Goal: Transaction & Acquisition: Purchase product/service

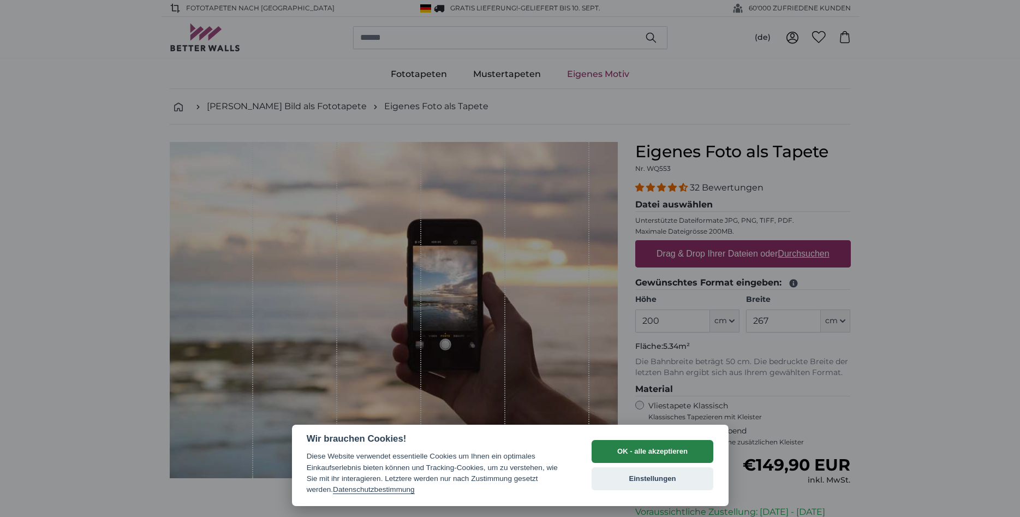
click at [664, 452] on button "OK - alle akzeptieren" at bounding box center [653, 451] width 122 height 23
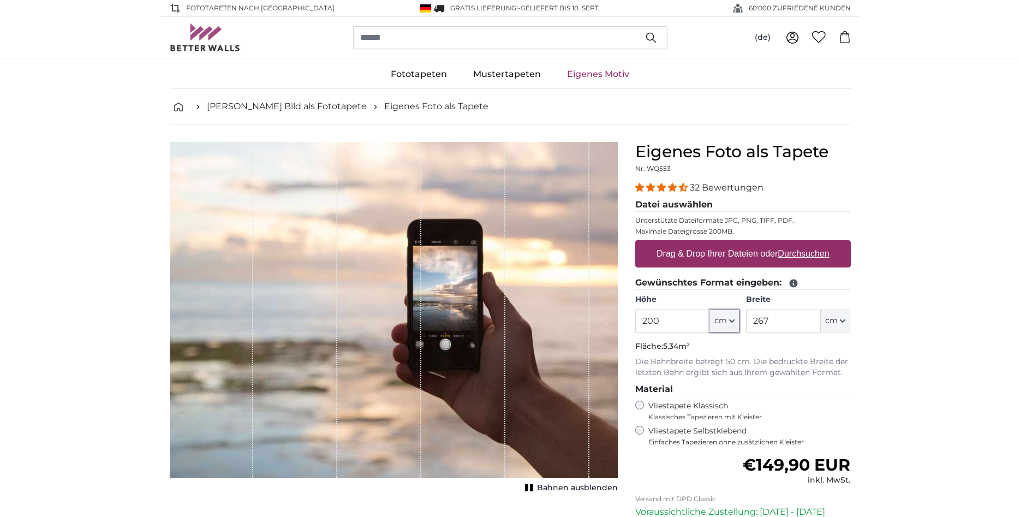
click at [729, 320] on button "cm" at bounding box center [724, 321] width 29 height 23
click at [633, 320] on div "Eigenes Foto als Tapete Nr. WQ553 32 Bewertungen Datei auswählen Unterstützte D…" at bounding box center [743, 388] width 233 height 492
click at [676, 315] on input "200" at bounding box center [672, 321] width 75 height 23
type input "150"
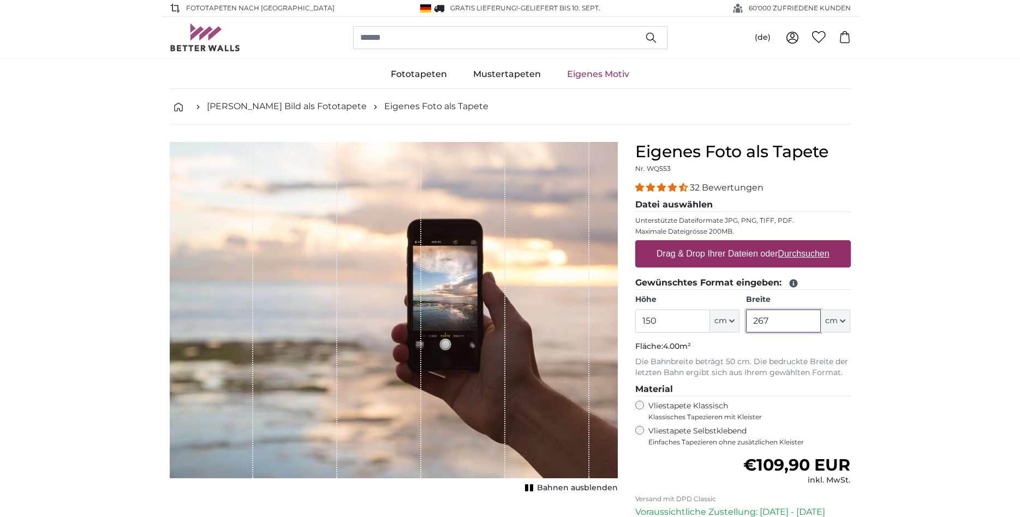
click at [778, 320] on input "267" at bounding box center [783, 321] width 75 height 23
type input "500"
